Goal: Book appointment/travel/reservation

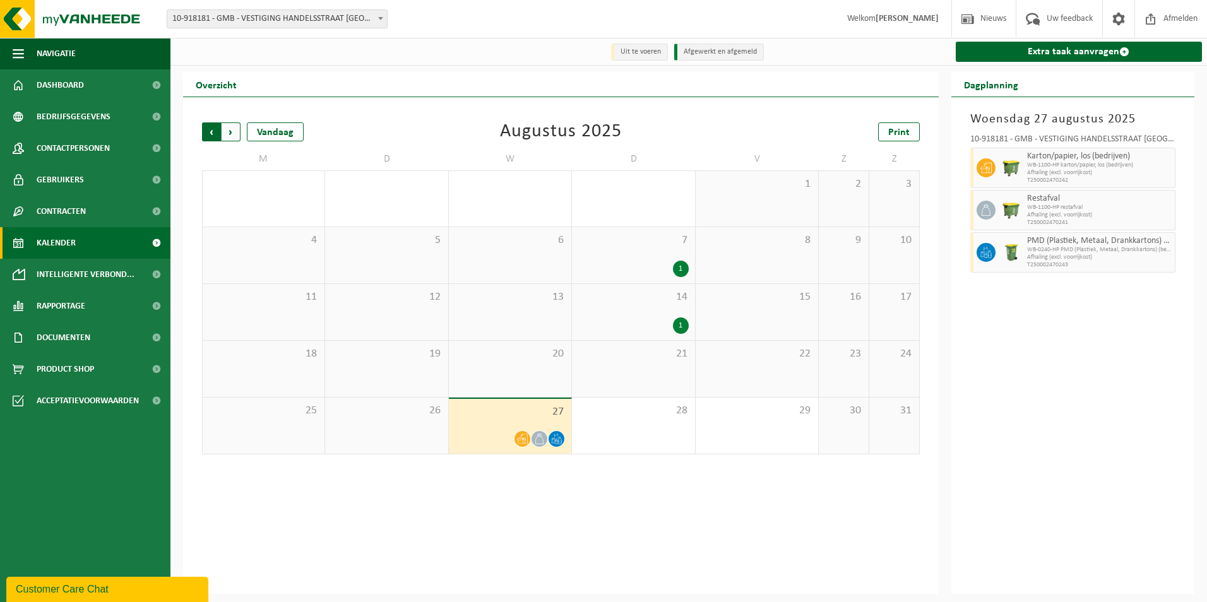
click at [234, 134] on span "Volgende" at bounding box center [231, 131] width 19 height 19
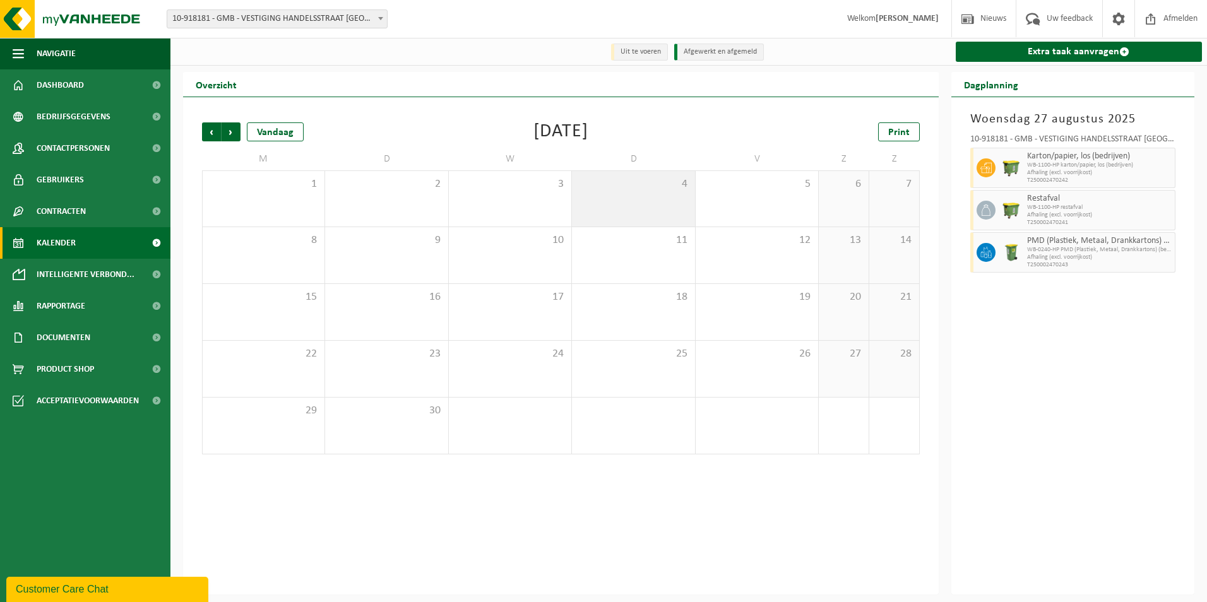
click at [637, 200] on div "4" at bounding box center [633, 199] width 122 height 56
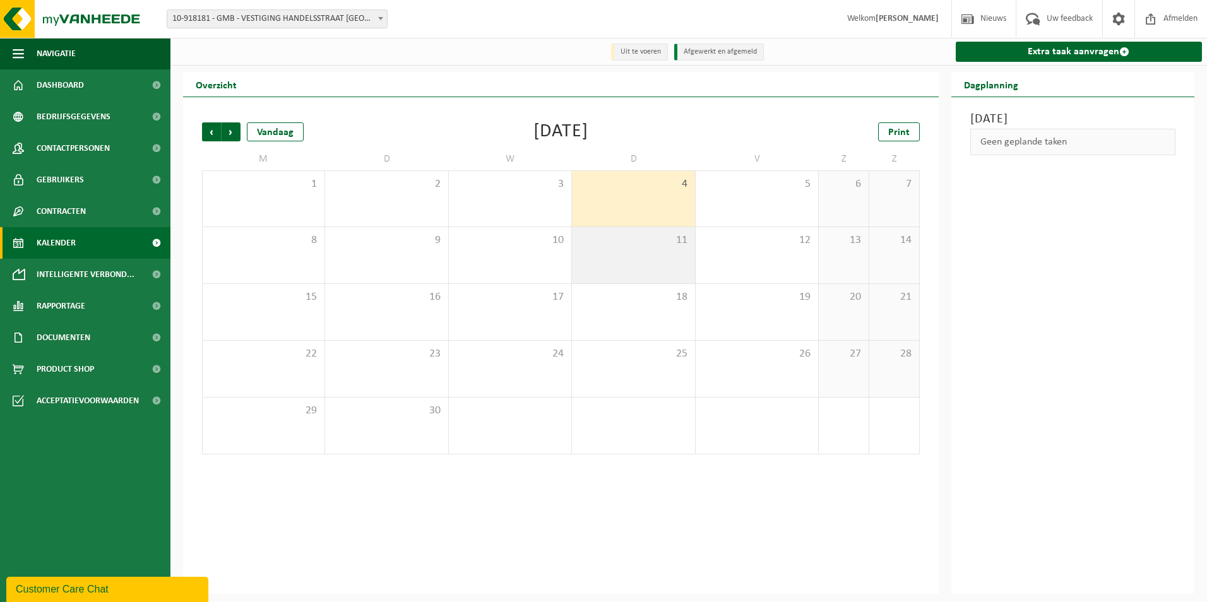
click at [626, 237] on span "11" at bounding box center [633, 241] width 110 height 14
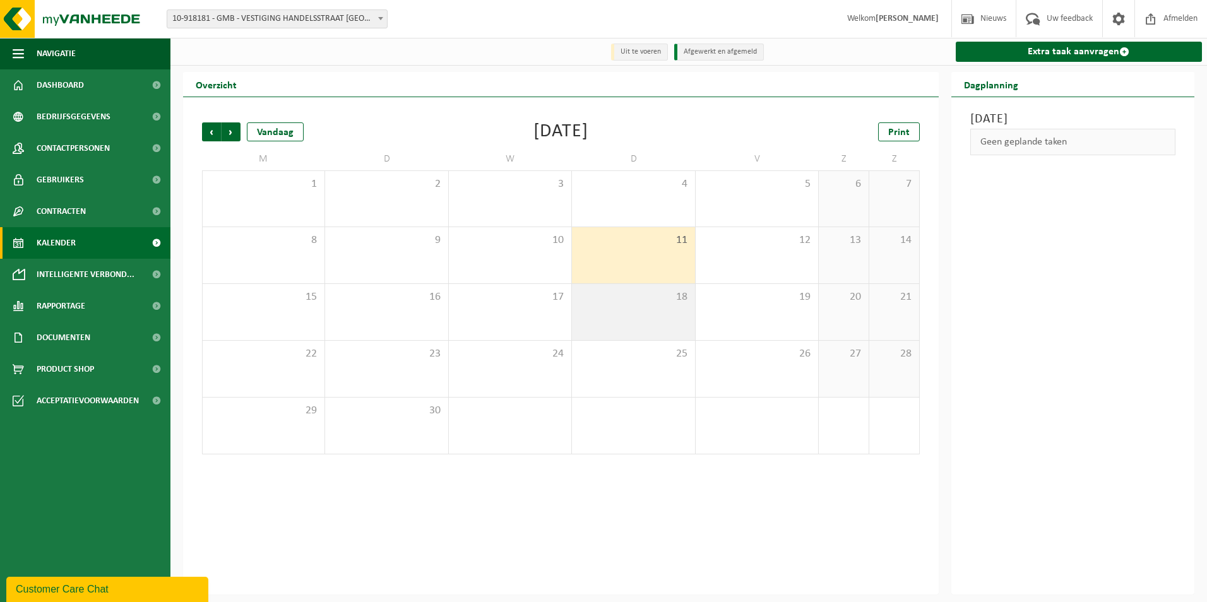
click at [633, 300] on span "18" at bounding box center [633, 297] width 110 height 14
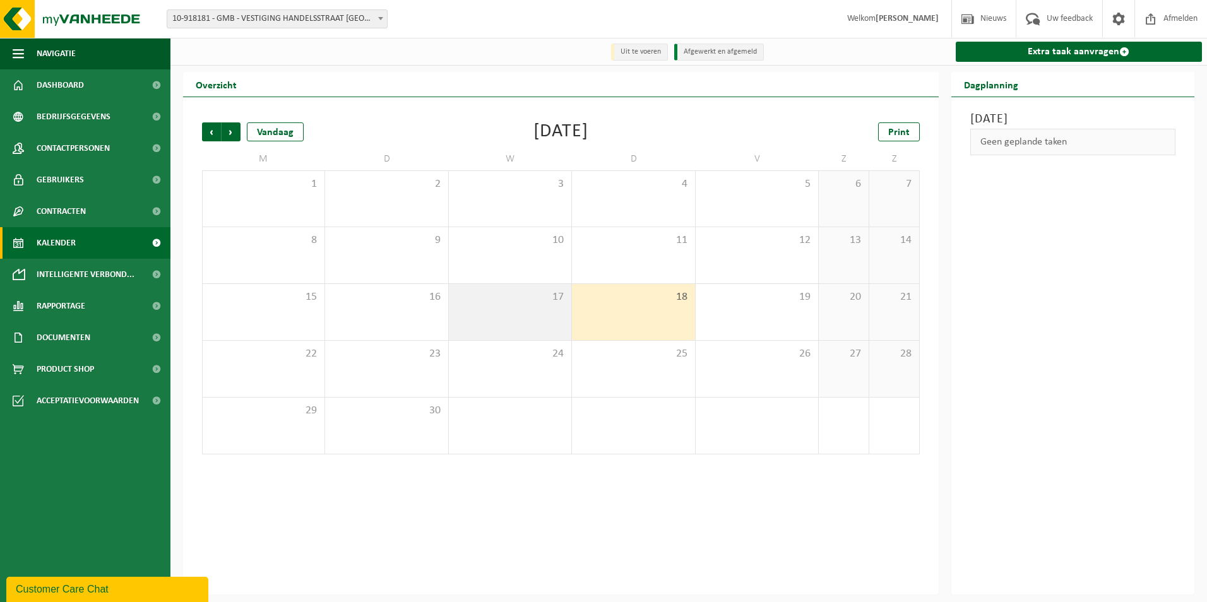
click at [490, 330] on div "17" at bounding box center [510, 312] width 122 height 56
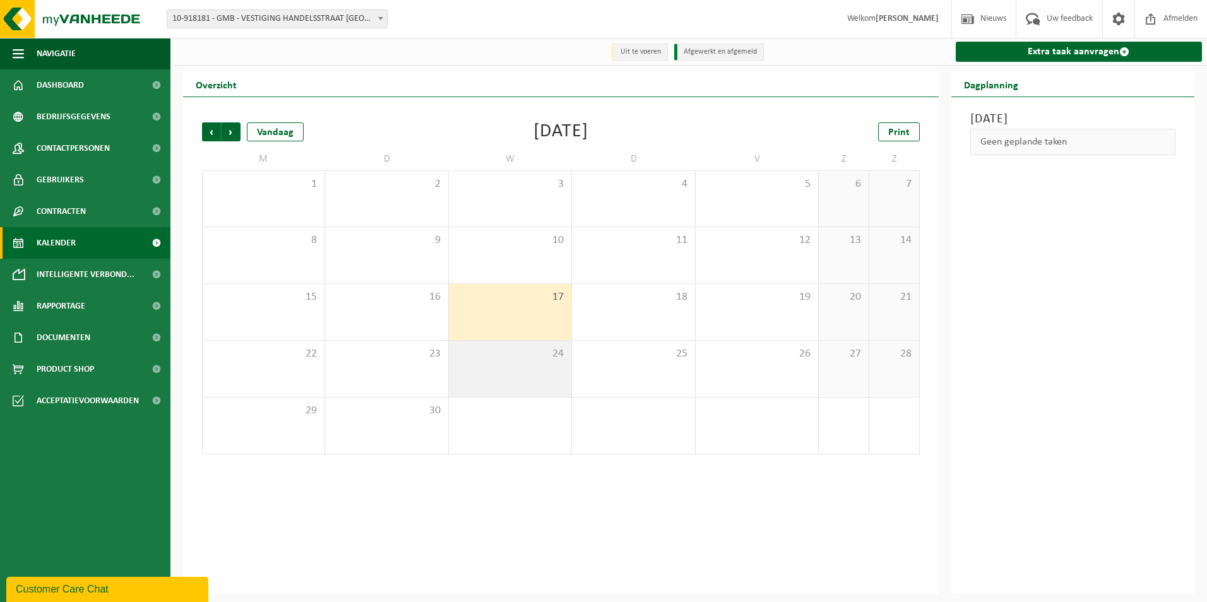
click at [517, 360] on span "24" at bounding box center [510, 354] width 110 height 14
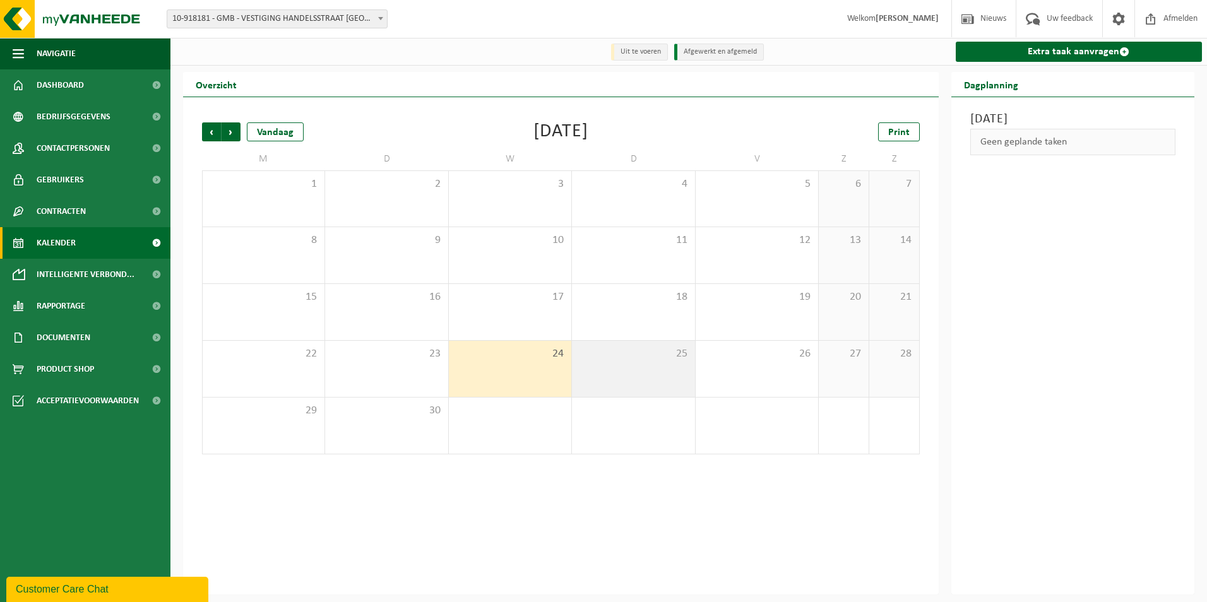
click at [616, 377] on div "25" at bounding box center [633, 369] width 122 height 56
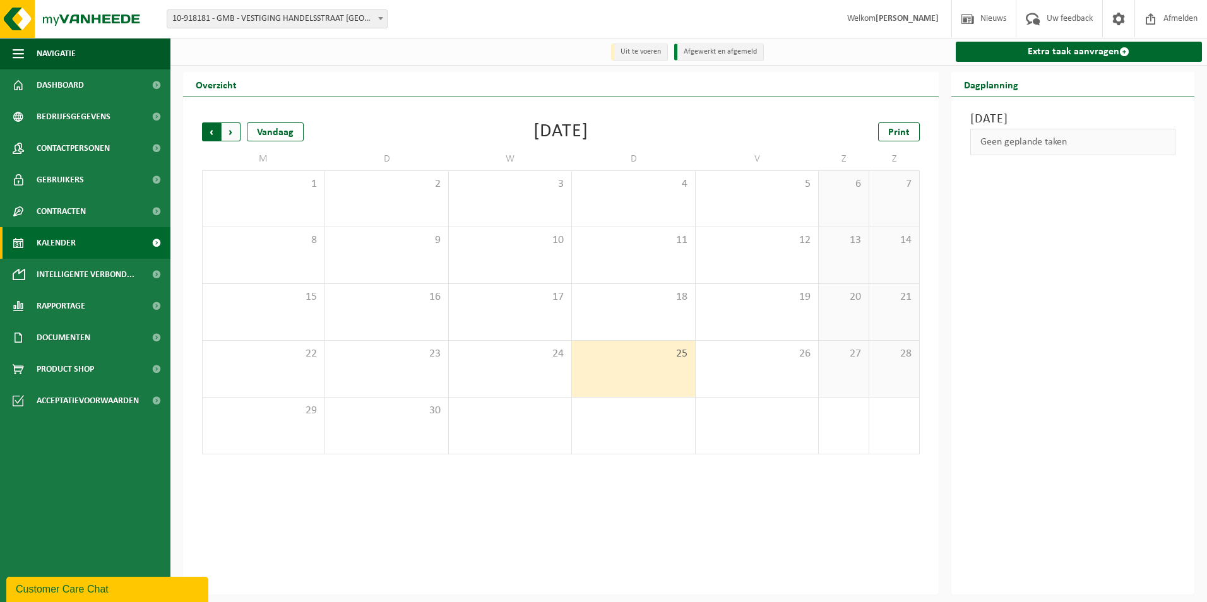
click at [232, 133] on span "Volgende" at bounding box center [231, 131] width 19 height 19
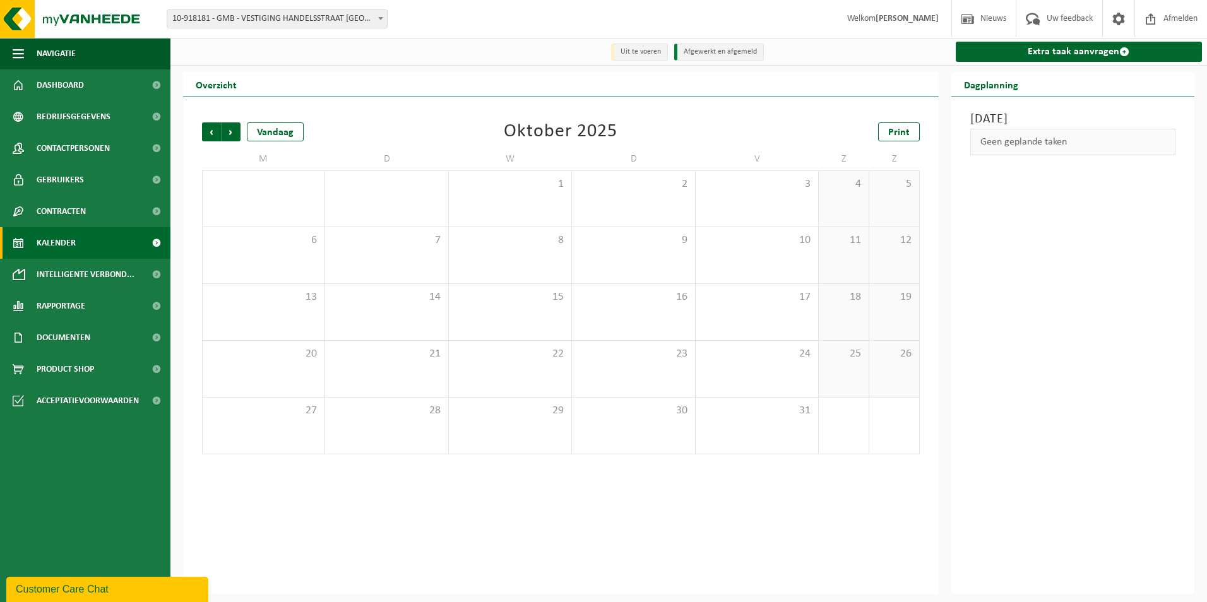
click at [232, 133] on span "Volgende" at bounding box center [231, 131] width 19 height 19
